Goal: Find specific page/section: Find specific page/section

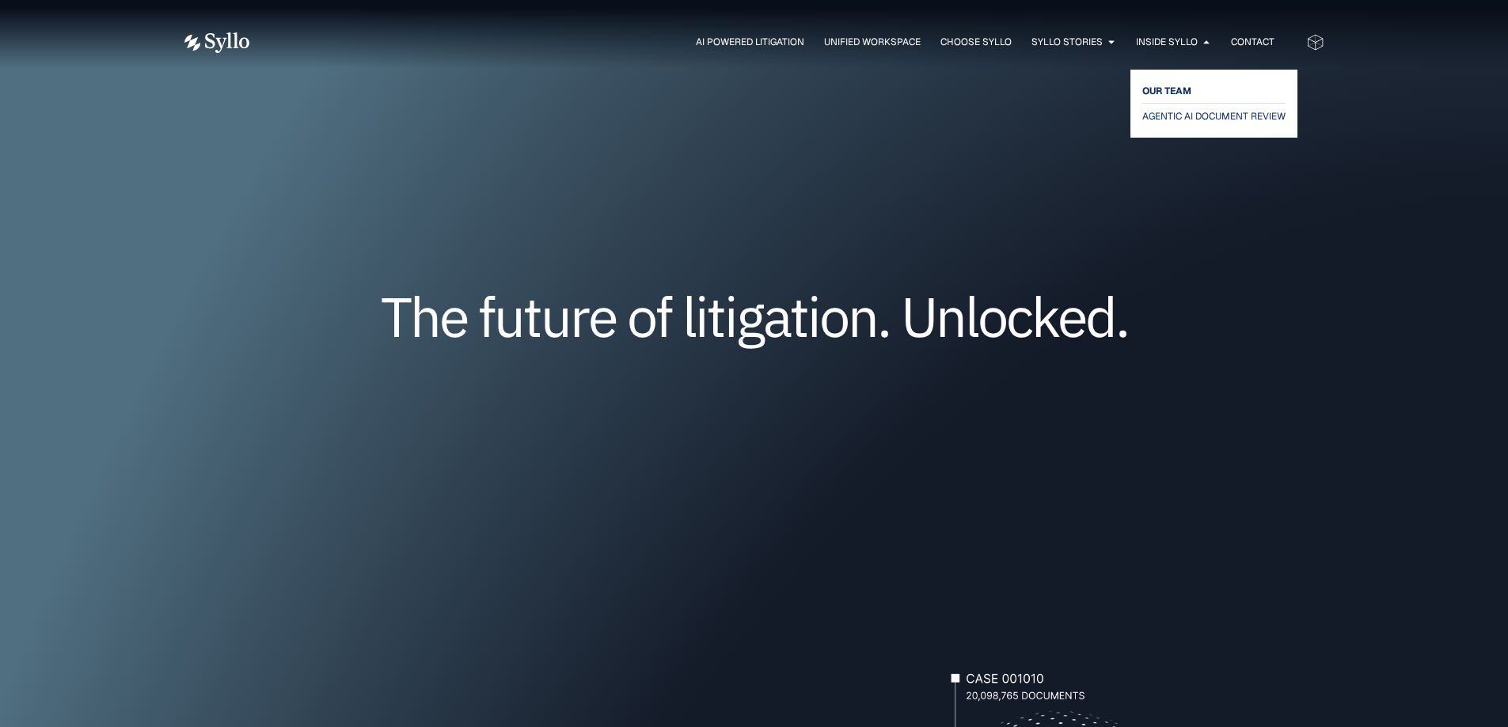
click at [1179, 86] on span "OUR TEAM" at bounding box center [1166, 91] width 49 height 19
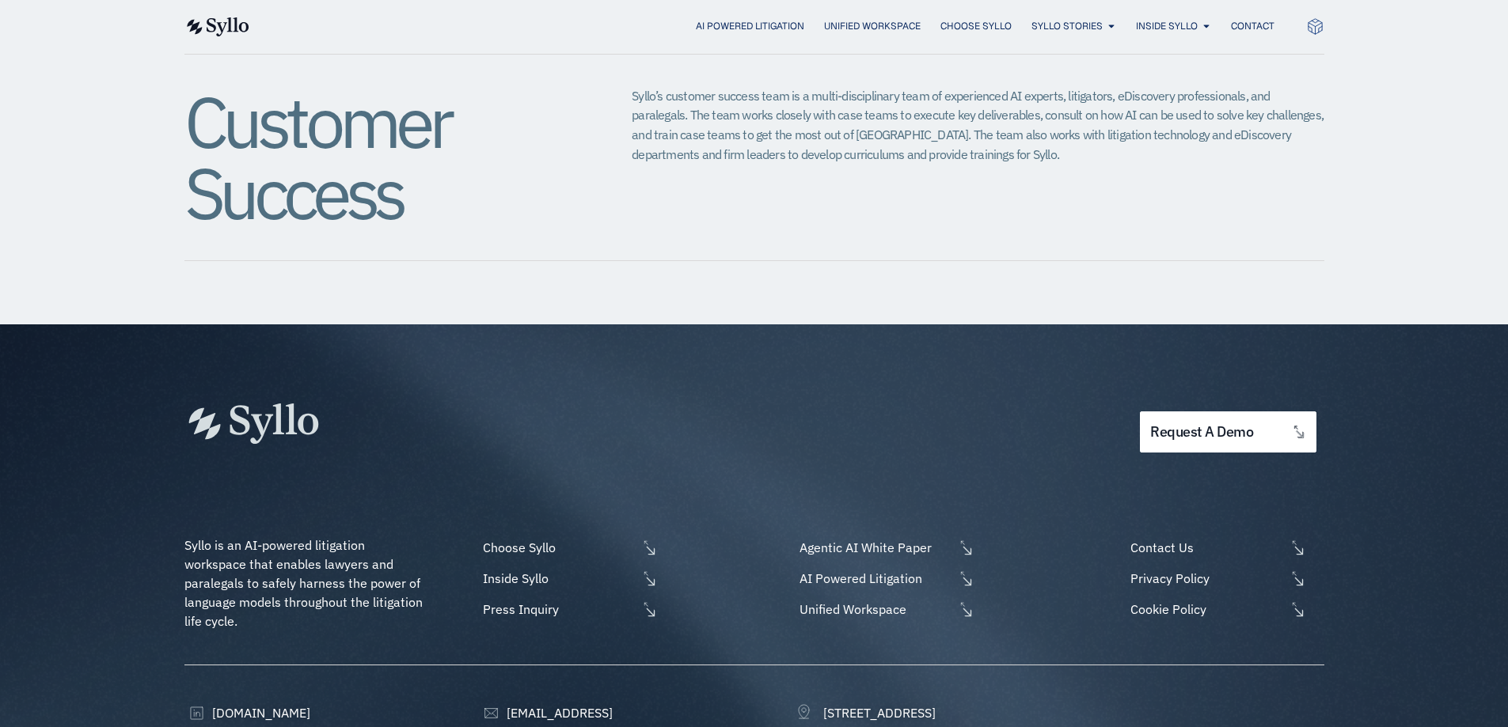
scroll to position [1956, 0]
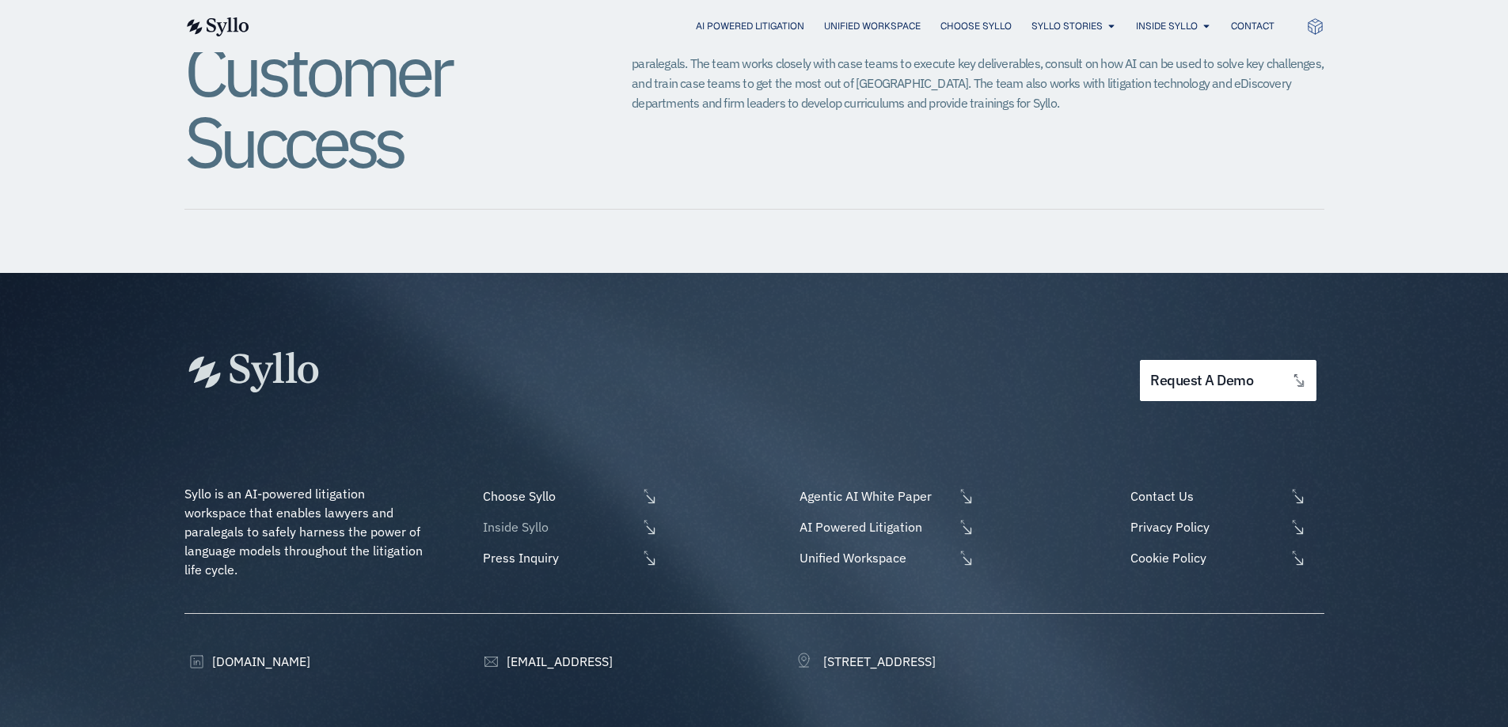
click at [651, 519] on icon at bounding box center [649, 527] width 17 height 17
